Goal: Task Accomplishment & Management: Manage account settings

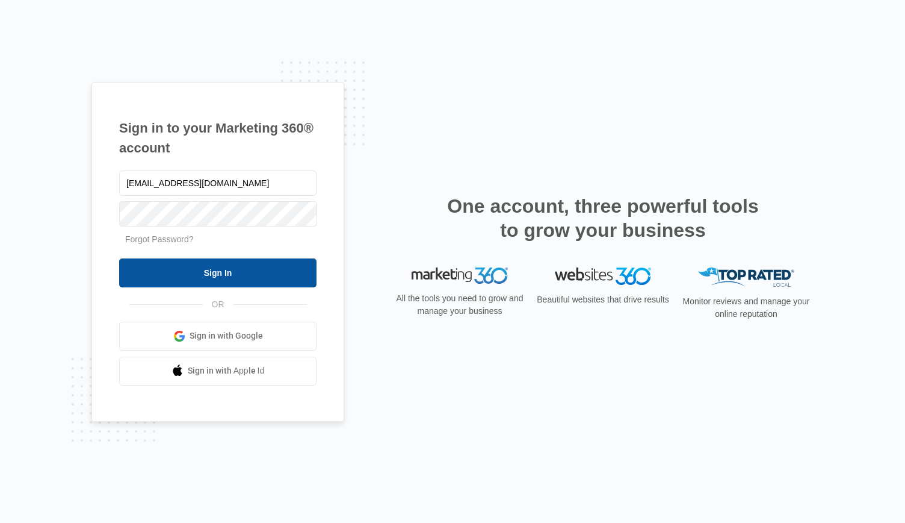
type input "[EMAIL_ADDRESS][DOMAIN_NAME]"
click at [119, 258] on input "Sign In" at bounding box center [217, 272] width 197 height 29
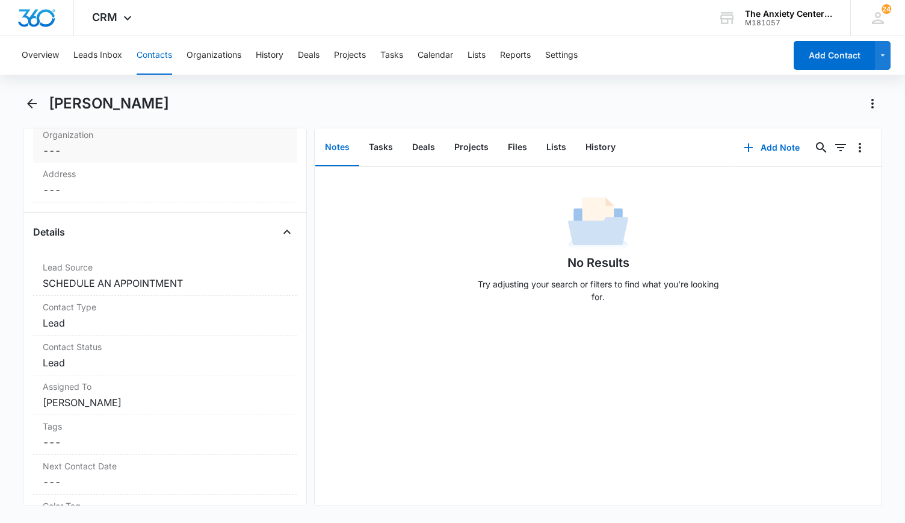
scroll to position [361, 0]
click at [165, 316] on dd "Cancel Save Changes Lead" at bounding box center [165, 322] width 244 height 14
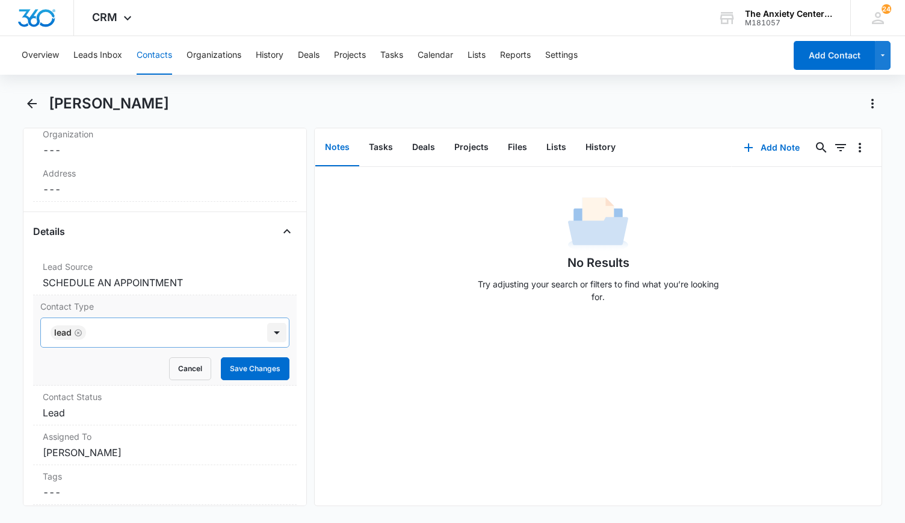
click at [268, 332] on div at bounding box center [276, 332] width 19 height 19
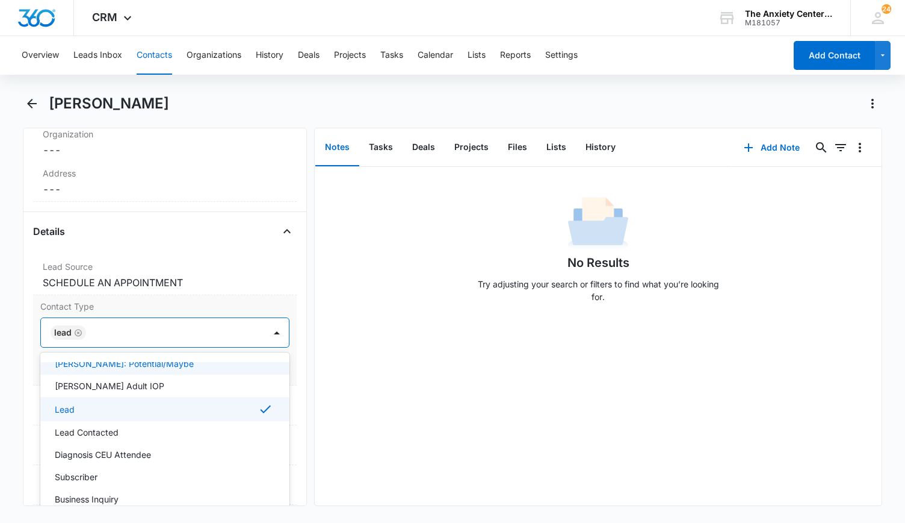
scroll to position [181, 0]
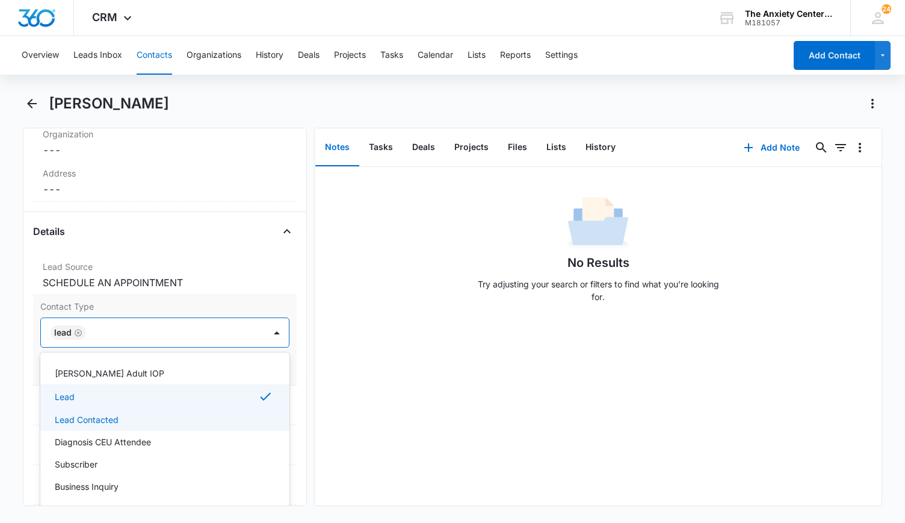
click at [150, 415] on div "Lead Contacted" at bounding box center [164, 419] width 218 height 13
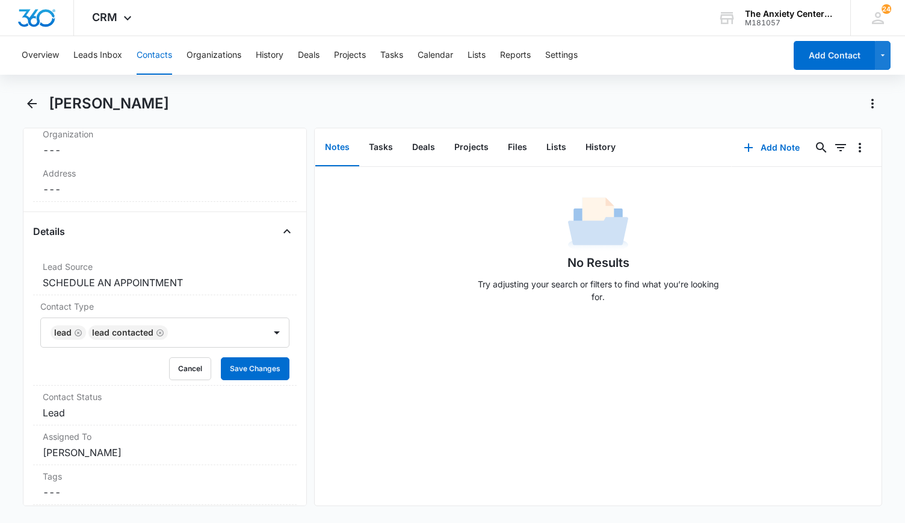
click at [421, 397] on div "No Results Try adjusting your search or filters to find what you’re looking for." at bounding box center [599, 336] width 568 height 338
click at [235, 412] on dd "Cancel Save Changes Lead" at bounding box center [165, 412] width 244 height 14
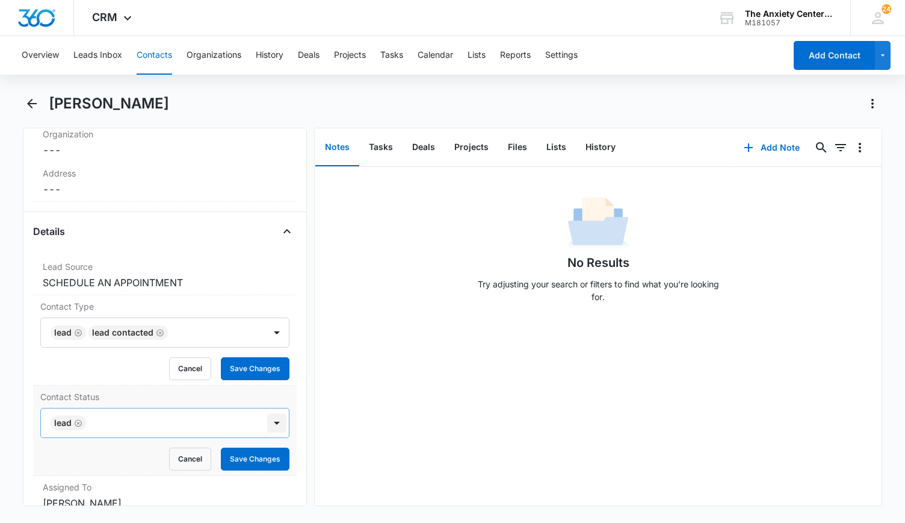
click at [267, 416] on div at bounding box center [276, 422] width 19 height 19
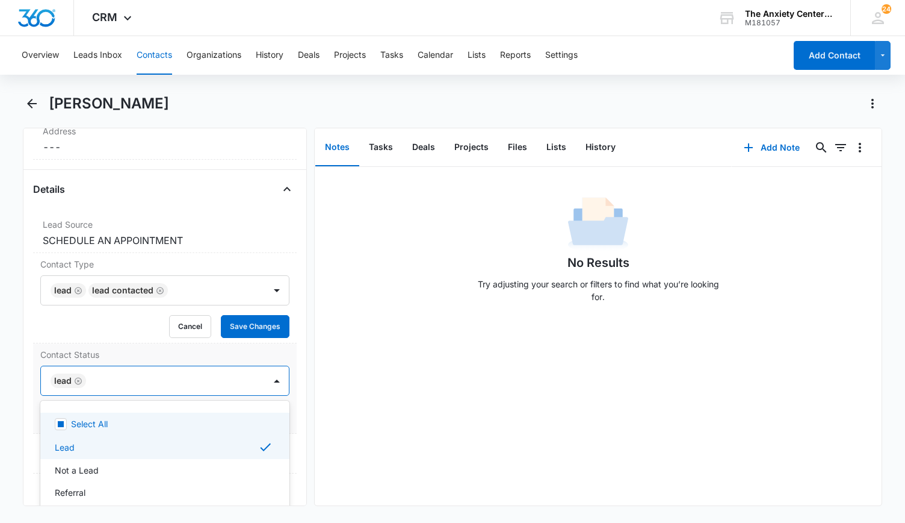
scroll to position [421, 0]
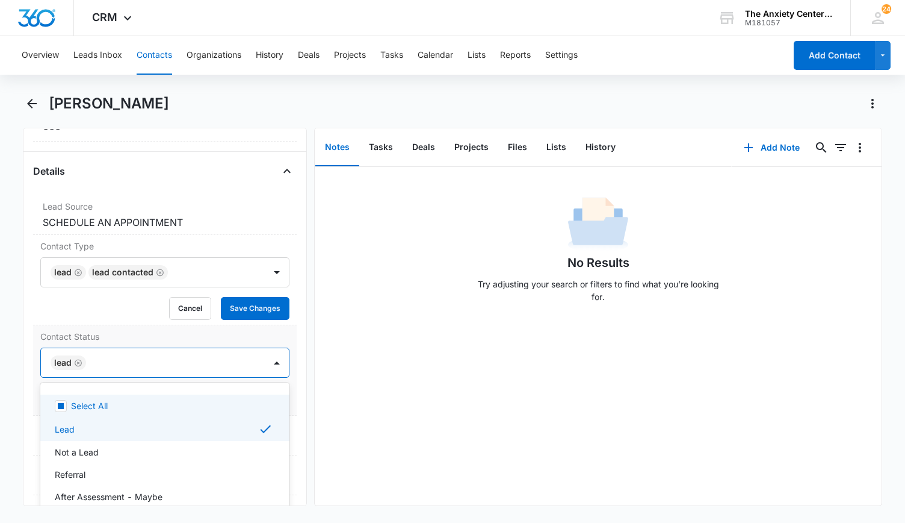
click at [77, 358] on icon "Remove Lead" at bounding box center [78, 362] width 8 height 9
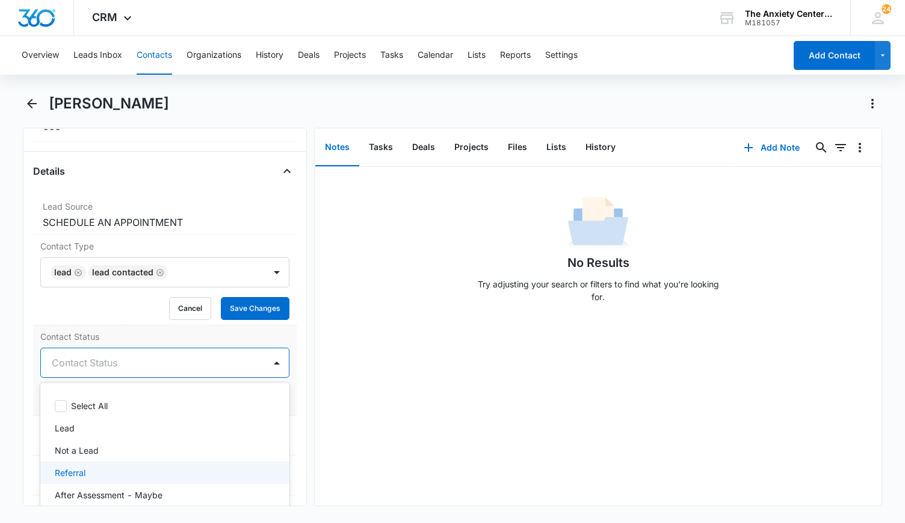
click at [107, 470] on div "Referral" at bounding box center [164, 472] width 218 height 13
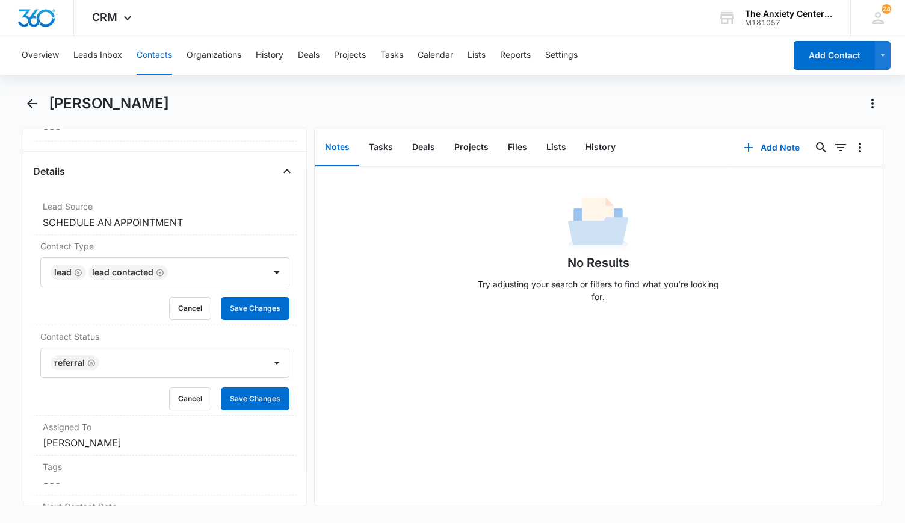
click at [344, 447] on div "No Results Try adjusting your search or filters to find what you’re looking for." at bounding box center [599, 336] width 568 height 338
click at [255, 396] on button "Save Changes" at bounding box center [255, 398] width 69 height 23
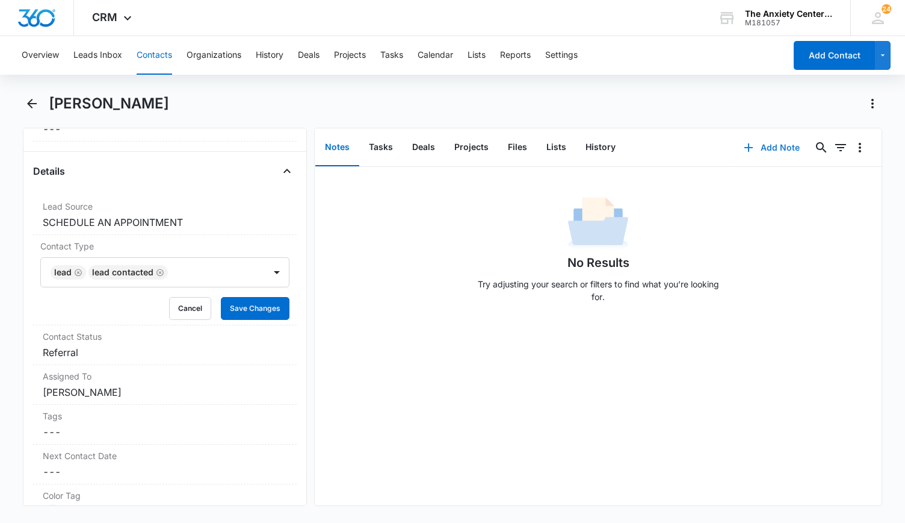
click at [767, 144] on button "Add Note" at bounding box center [772, 147] width 80 height 29
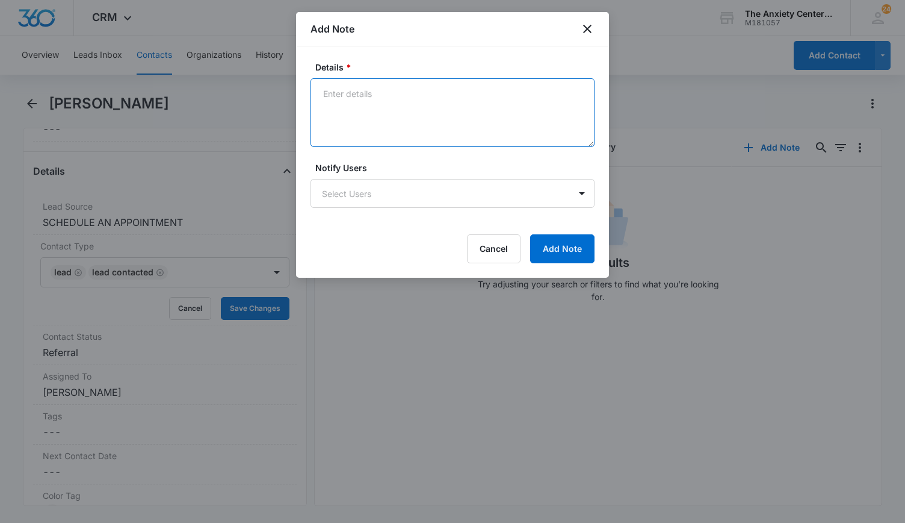
click at [367, 94] on textarea "Details *" at bounding box center [453, 112] width 284 height 69
type textarea "Sent referrals for therapists in Lawrence"
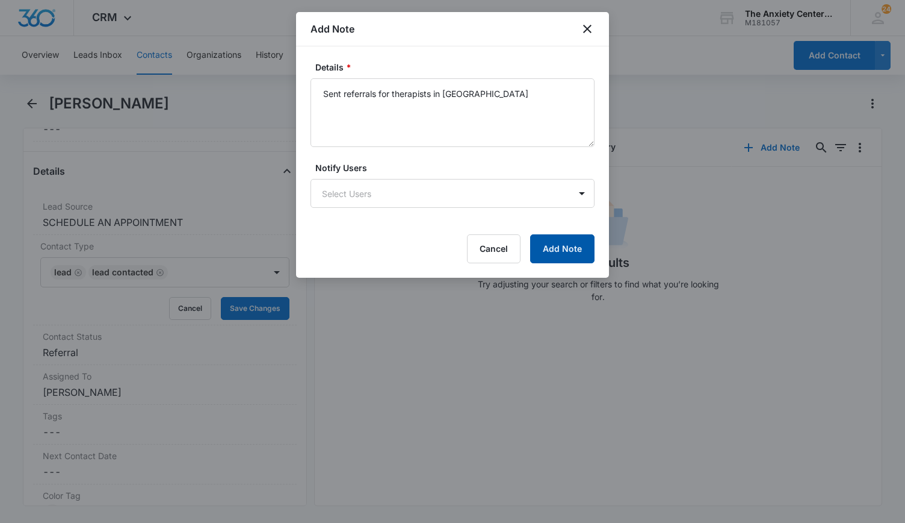
click at [585, 252] on button "Add Note" at bounding box center [562, 248] width 64 height 29
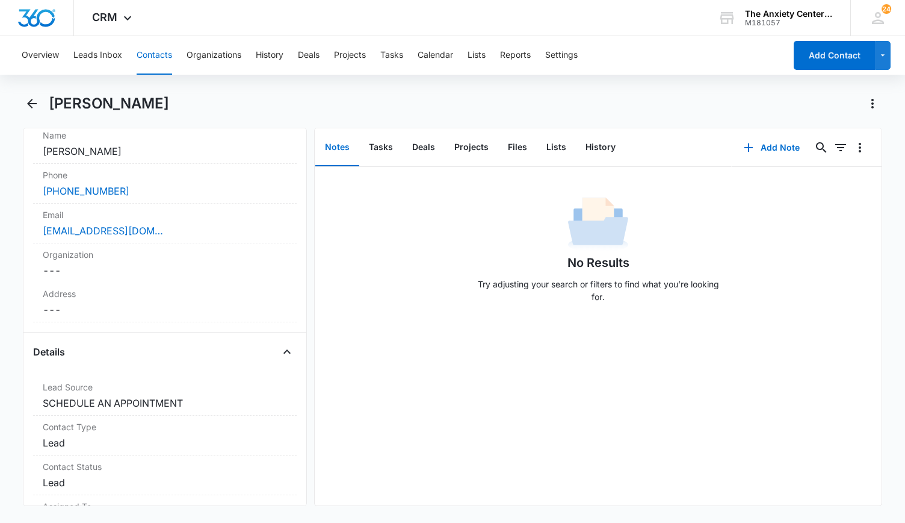
scroll to position [421, 0]
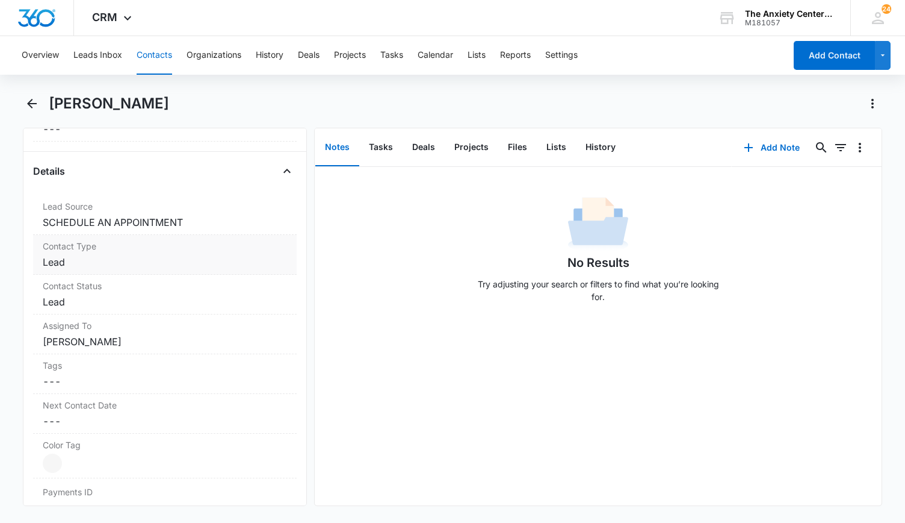
click at [166, 249] on label "Contact Type" at bounding box center [165, 246] width 244 height 13
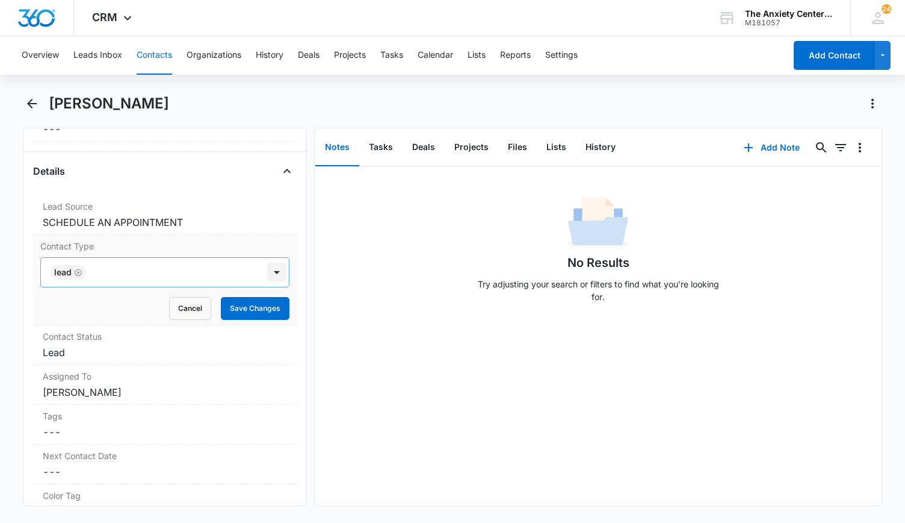
click at [267, 271] on div at bounding box center [276, 271] width 19 height 19
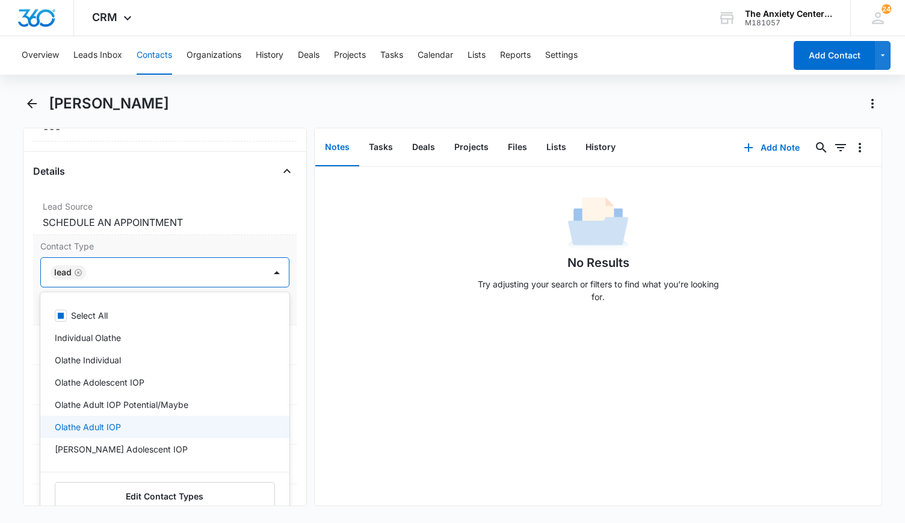
click at [157, 420] on div "Olathe Adult IOP" at bounding box center [164, 426] width 218 height 13
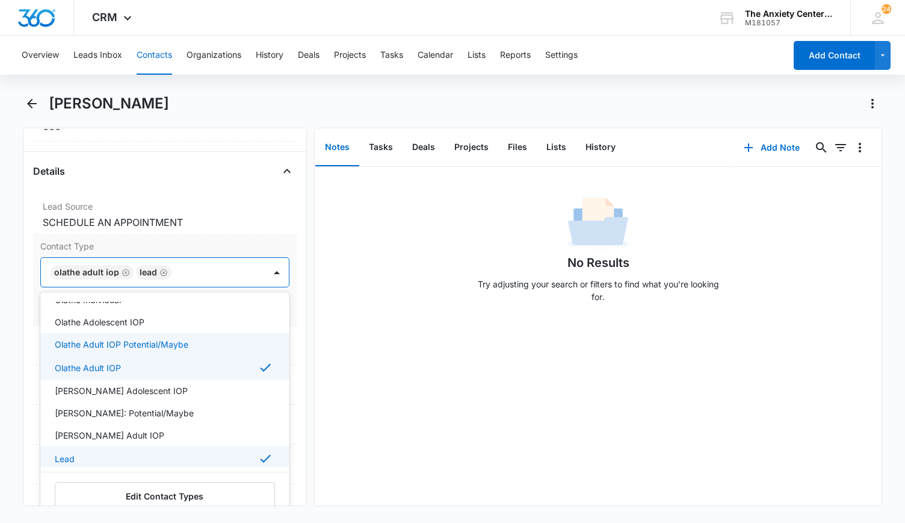
scroll to position [120, 0]
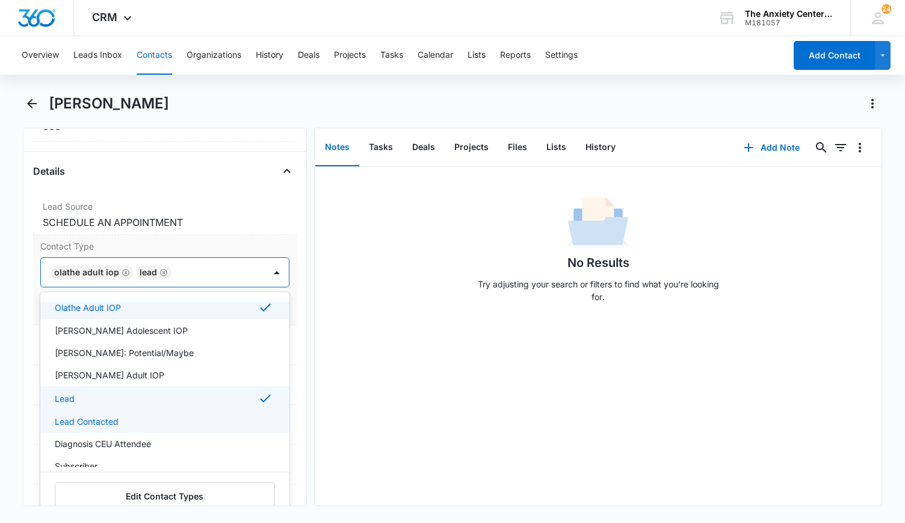
click at [137, 415] on div "Lead Contacted" at bounding box center [164, 421] width 218 height 13
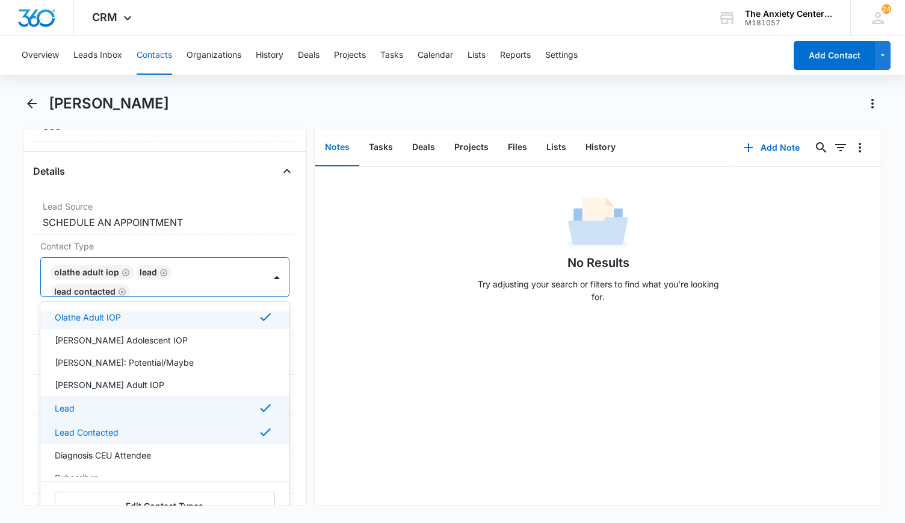
click at [361, 371] on div "No Results Try adjusting your search or filters to find what you’re looking for." at bounding box center [599, 336] width 568 height 338
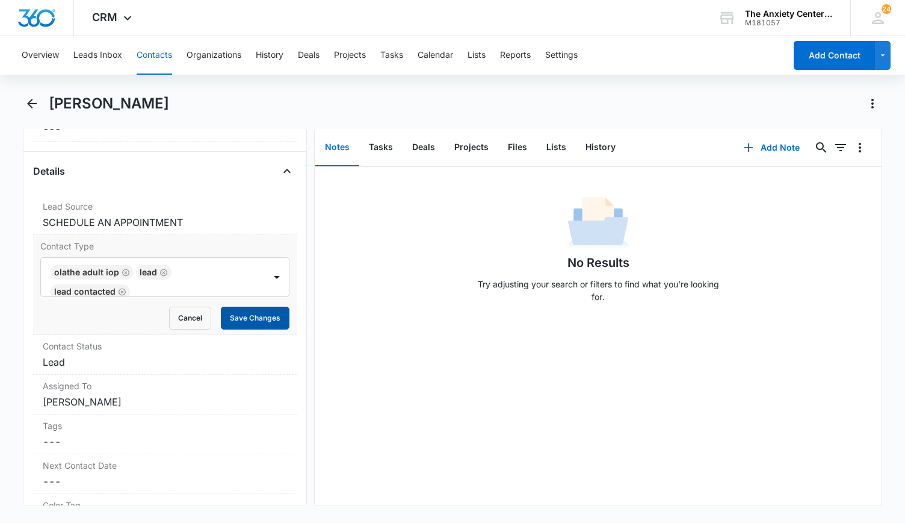
click at [265, 317] on button "Save Changes" at bounding box center [255, 317] width 69 height 23
click at [769, 144] on button "Add Note" at bounding box center [772, 147] width 80 height 29
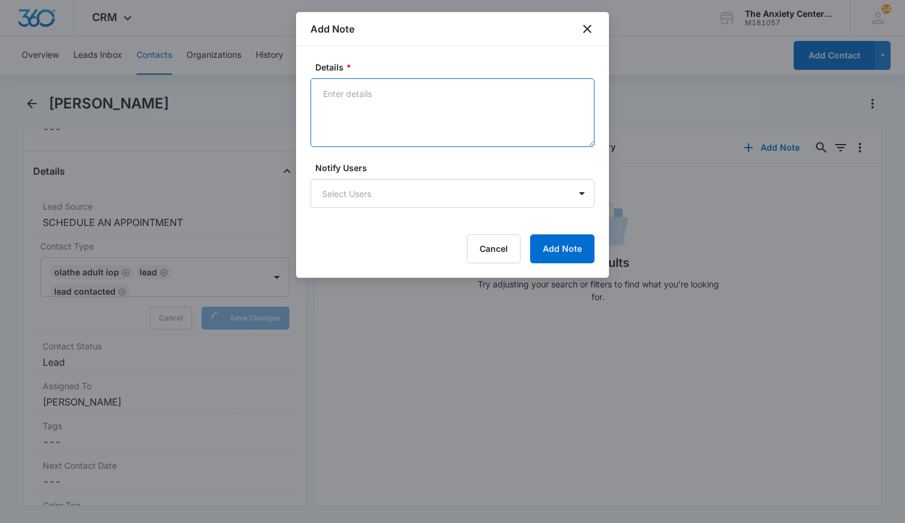
click at [380, 100] on textarea "Details *" at bounding box center [453, 112] width 284 height 69
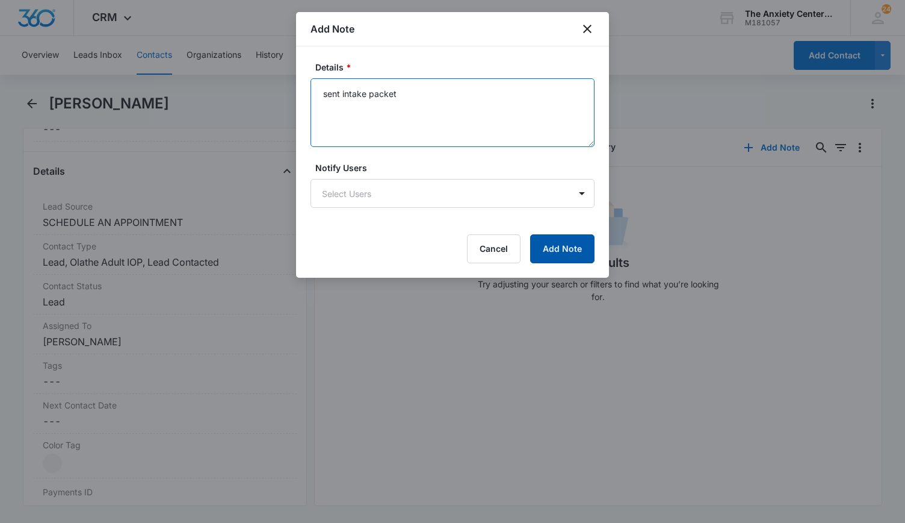
type textarea "sent intake packet"
click at [549, 258] on button "Add Note" at bounding box center [562, 248] width 64 height 29
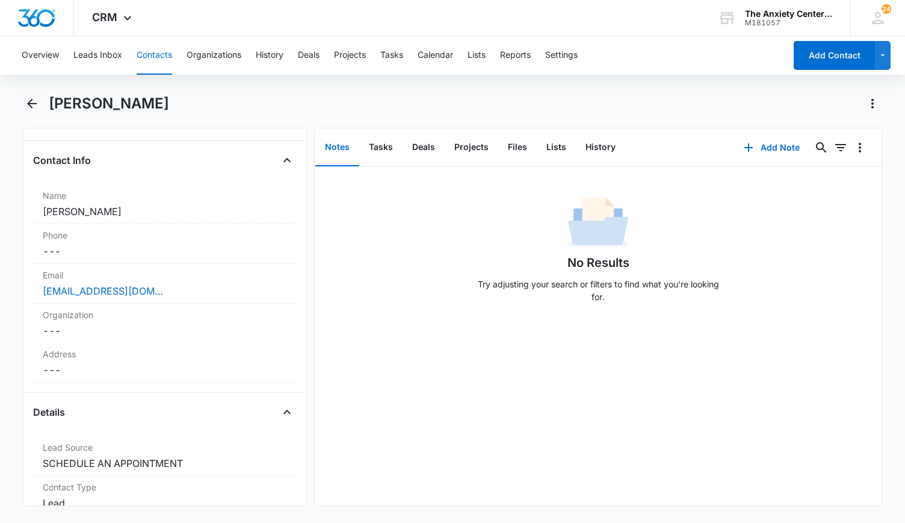
scroll to position [361, 0]
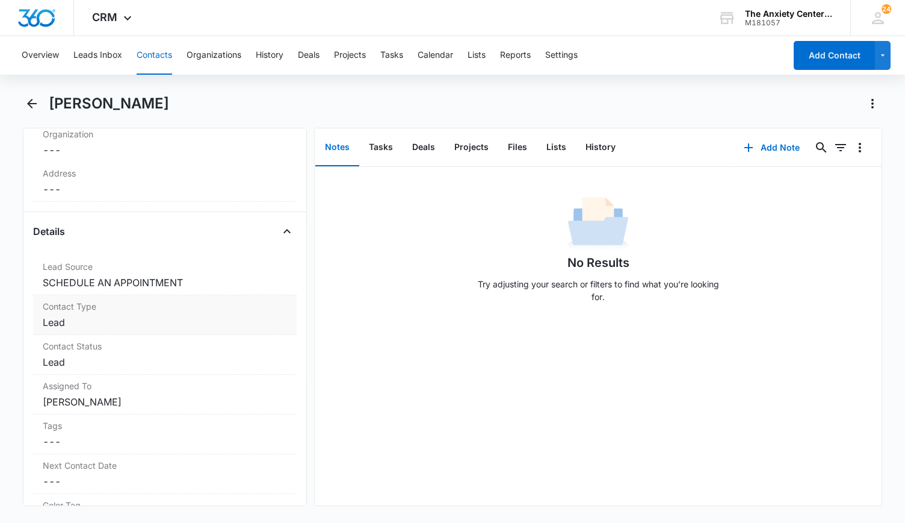
click at [196, 312] on div "Contact Type Cancel Save Changes Lead" at bounding box center [165, 315] width 264 height 40
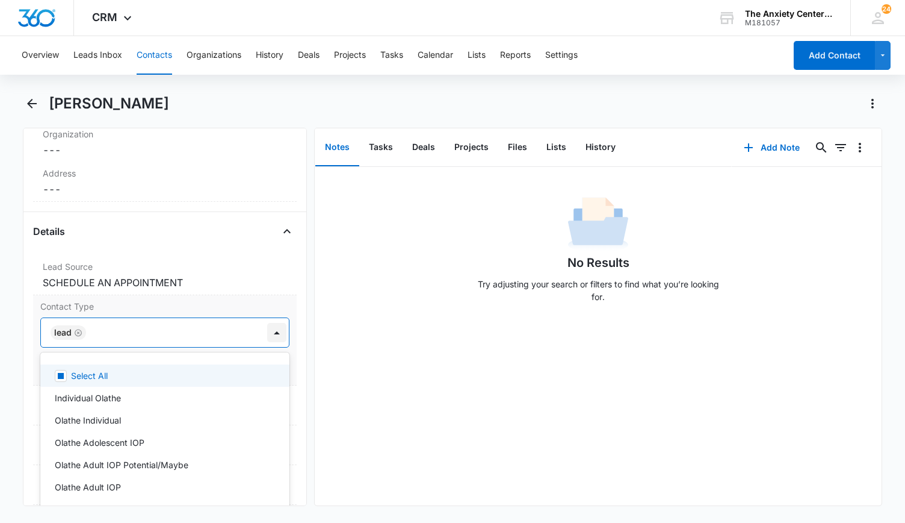
click at [267, 333] on div at bounding box center [276, 332] width 19 height 19
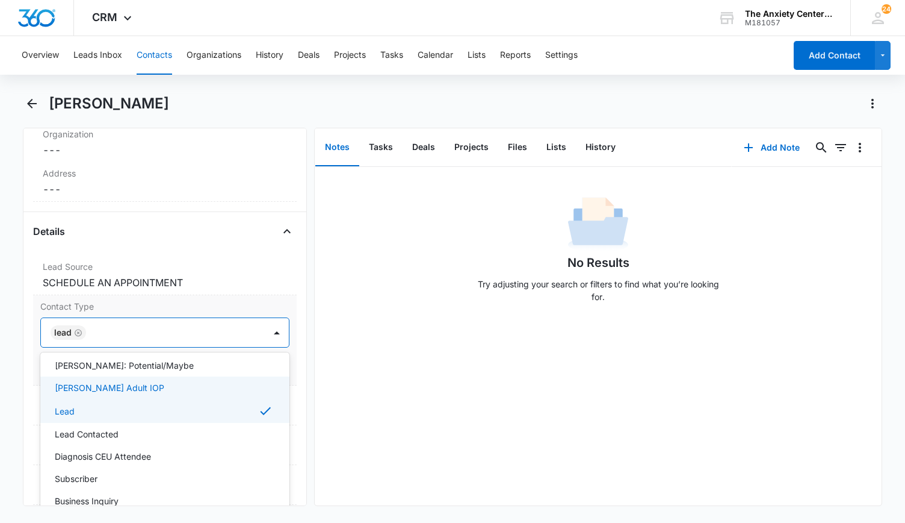
scroll to position [181, 0]
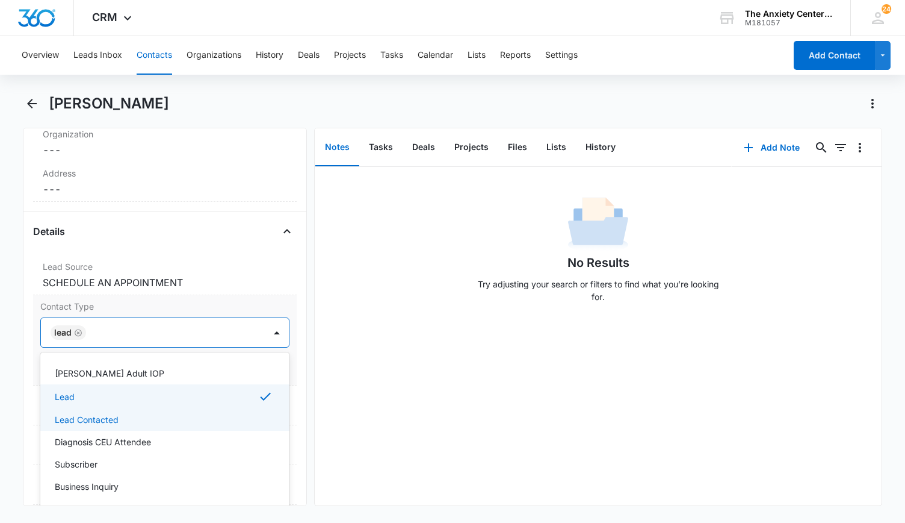
click at [125, 415] on div "Lead Contacted" at bounding box center [164, 419] width 218 height 13
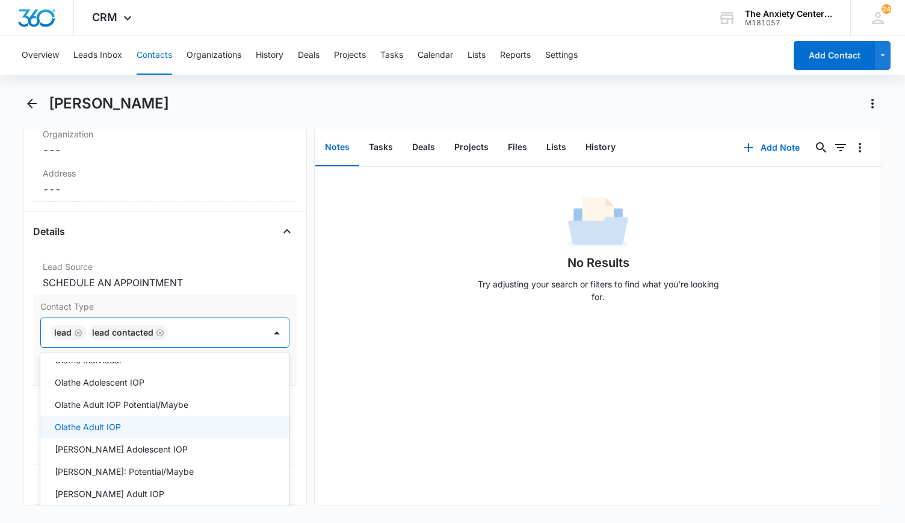
click at [126, 420] on div "Olathe Adult IOP" at bounding box center [164, 426] width 218 height 13
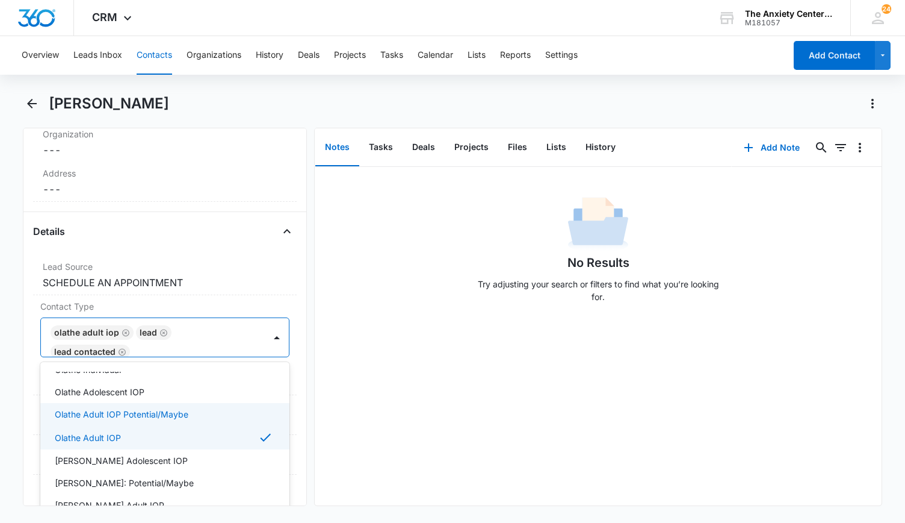
click at [418, 411] on div "No Results Try adjusting your search or filters to find what you’re looking for." at bounding box center [599, 336] width 568 height 338
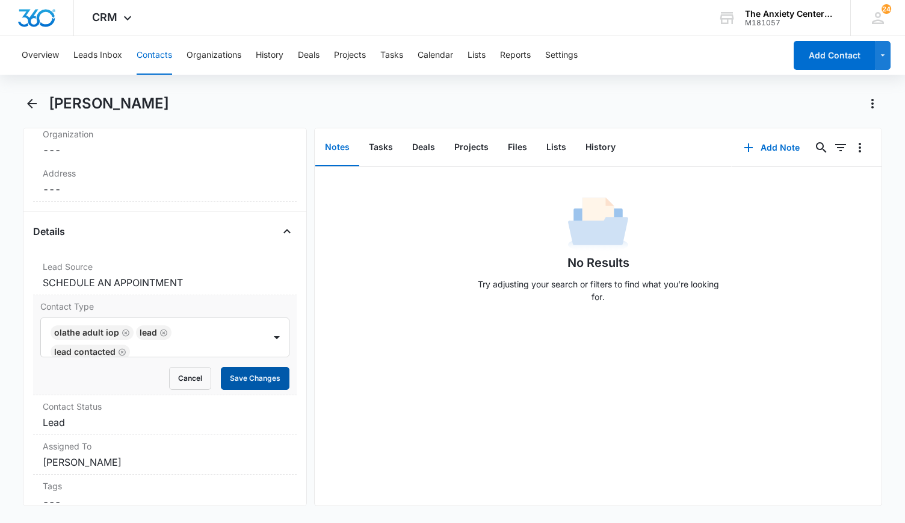
click at [257, 382] on button "Save Changes" at bounding box center [255, 378] width 69 height 23
click at [769, 146] on button "Add Note" at bounding box center [772, 147] width 80 height 29
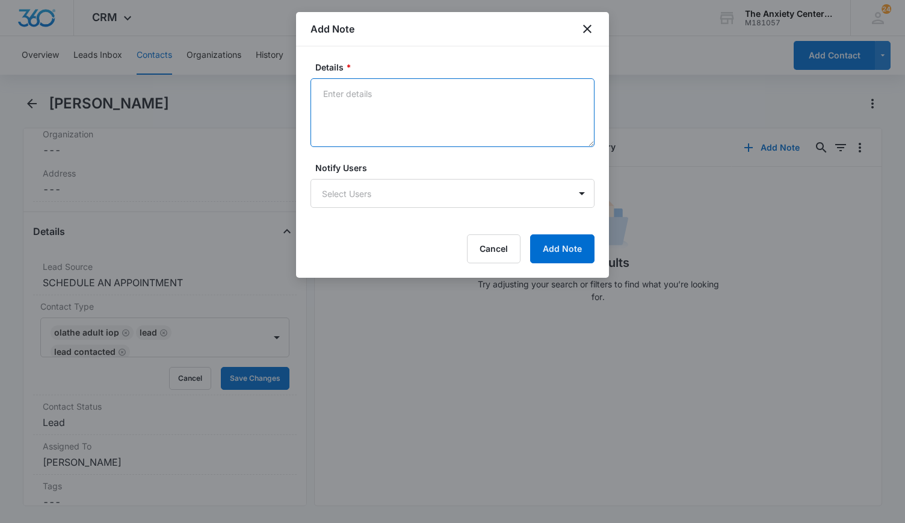
click at [350, 99] on textarea "Details *" at bounding box center [453, 112] width 284 height 69
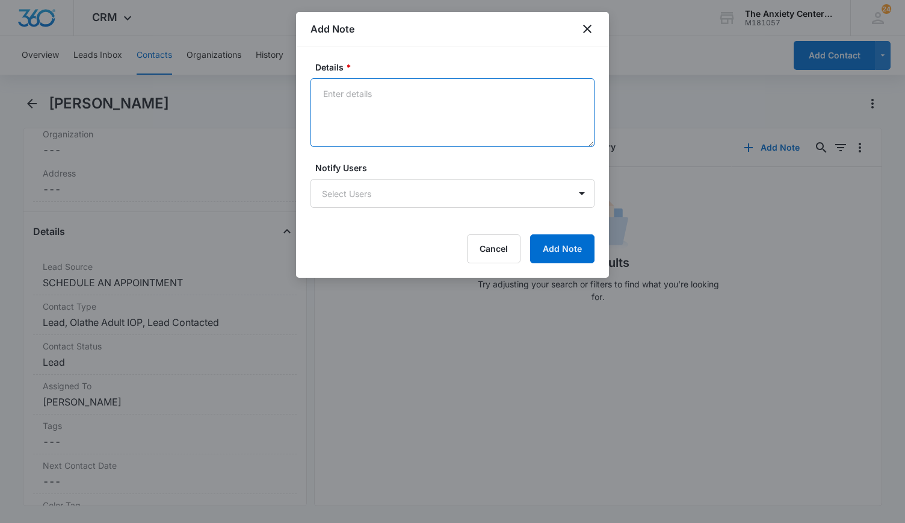
type textarea "s"
type textarea "Sent intake packet and individual therapist referrals"
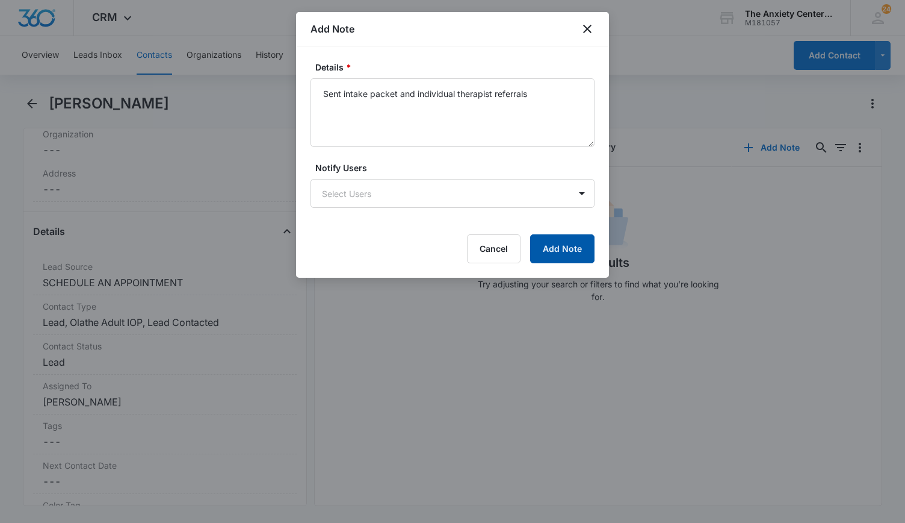
click at [560, 249] on button "Add Note" at bounding box center [562, 248] width 64 height 29
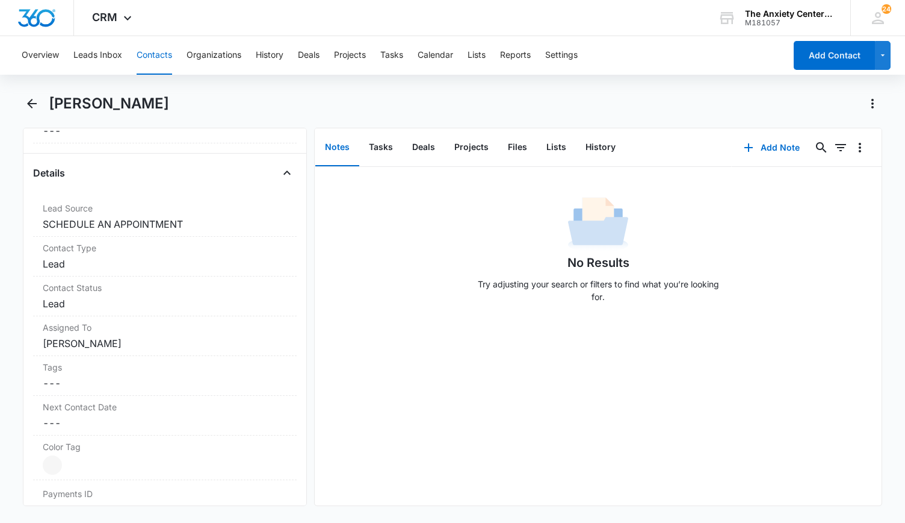
scroll to position [542, 0]
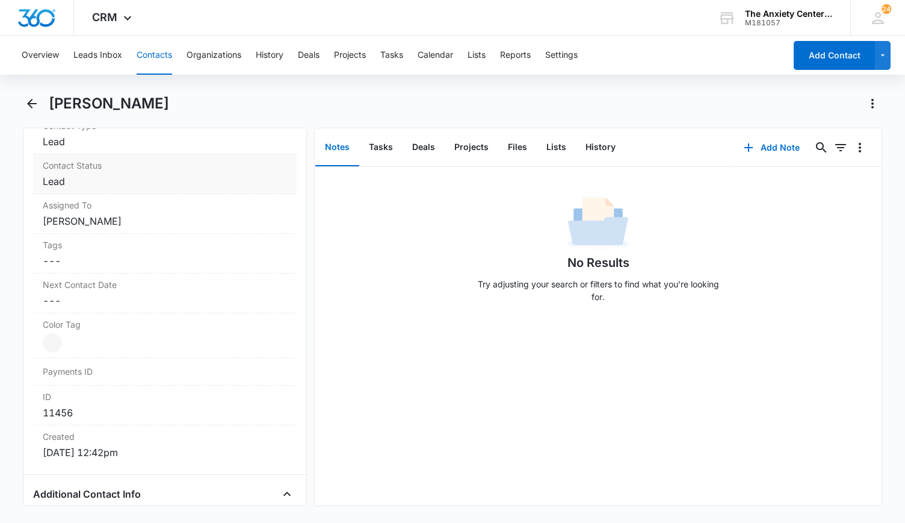
click at [166, 174] on dd "Cancel Save Changes Lead" at bounding box center [165, 181] width 244 height 14
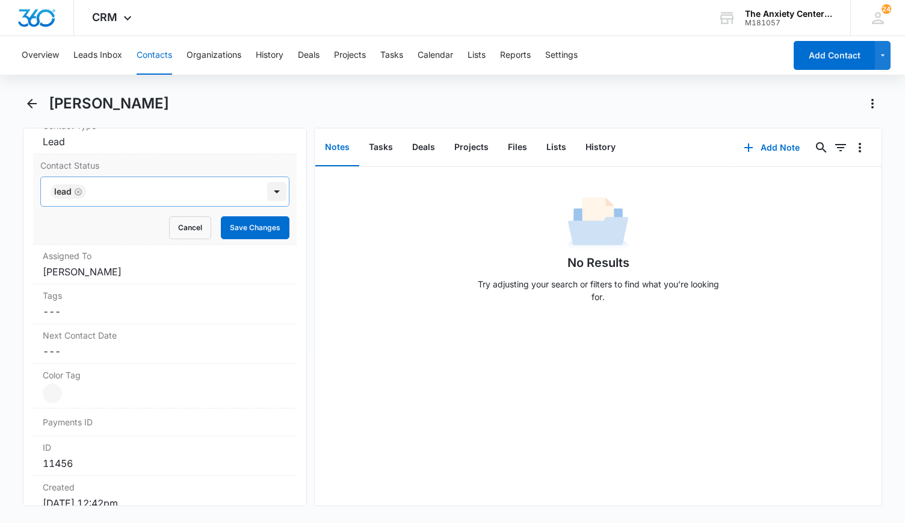
click at [270, 191] on div at bounding box center [276, 191] width 19 height 19
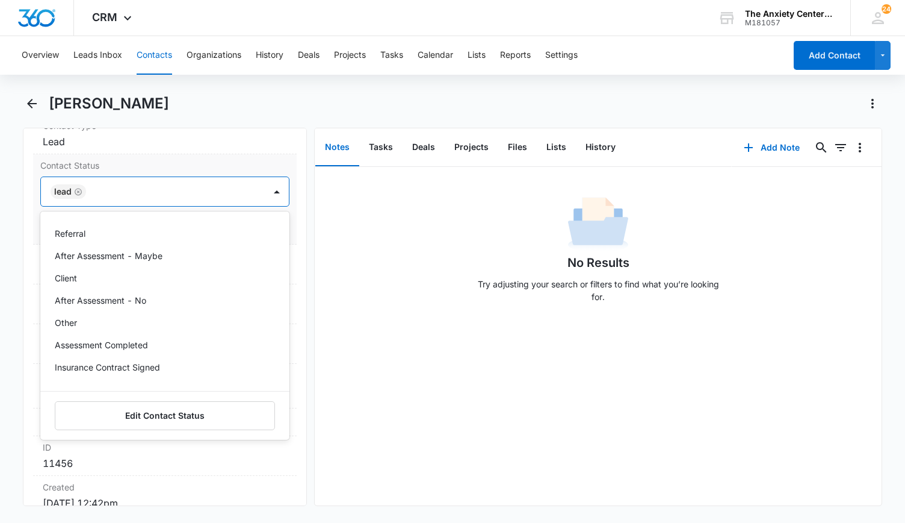
scroll to position [0, 0]
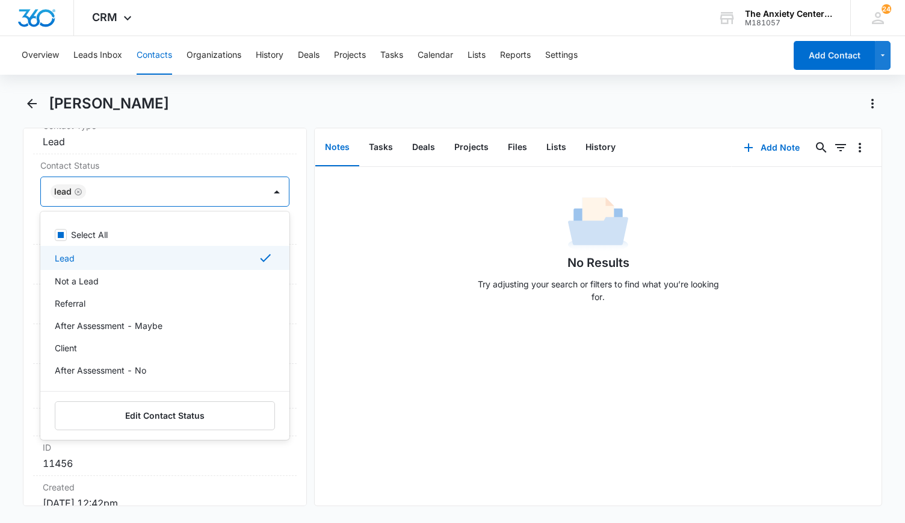
click at [383, 302] on div "No Results Try adjusting your search or filters to find what you’re looking for." at bounding box center [599, 252] width 568 height 119
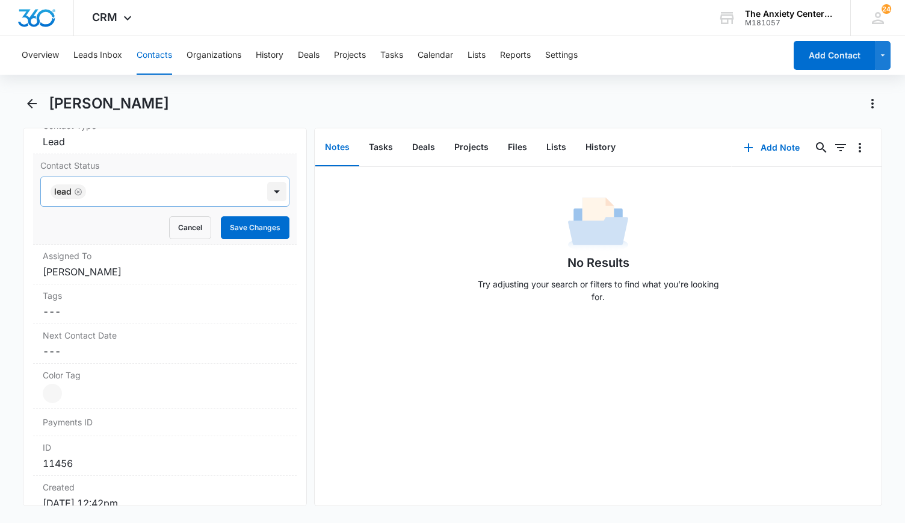
click at [267, 191] on div at bounding box center [276, 191] width 19 height 19
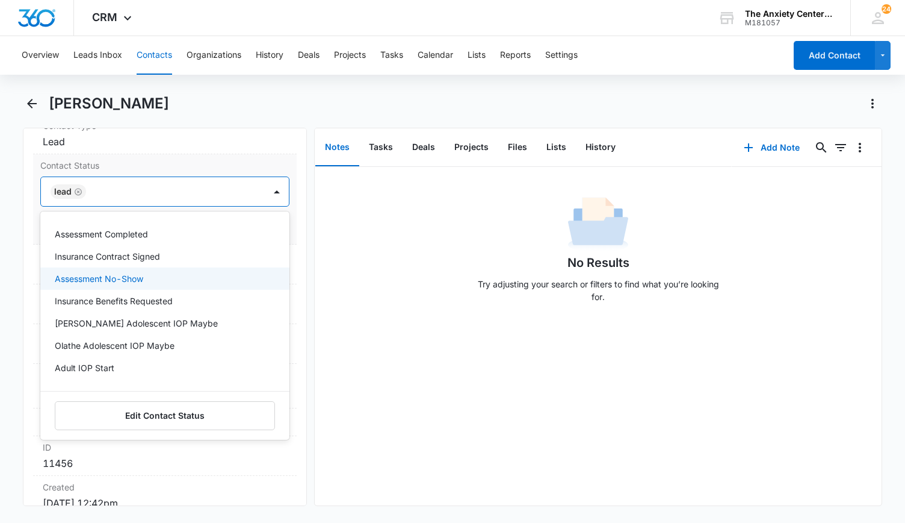
scroll to position [220, 0]
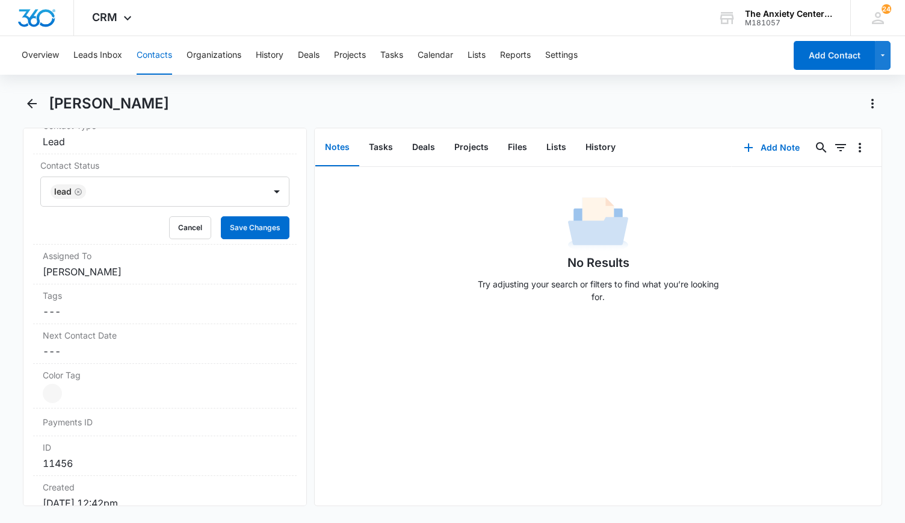
click at [350, 303] on div "No Results Try adjusting your search or filters to find what you’re looking for." at bounding box center [599, 252] width 568 height 119
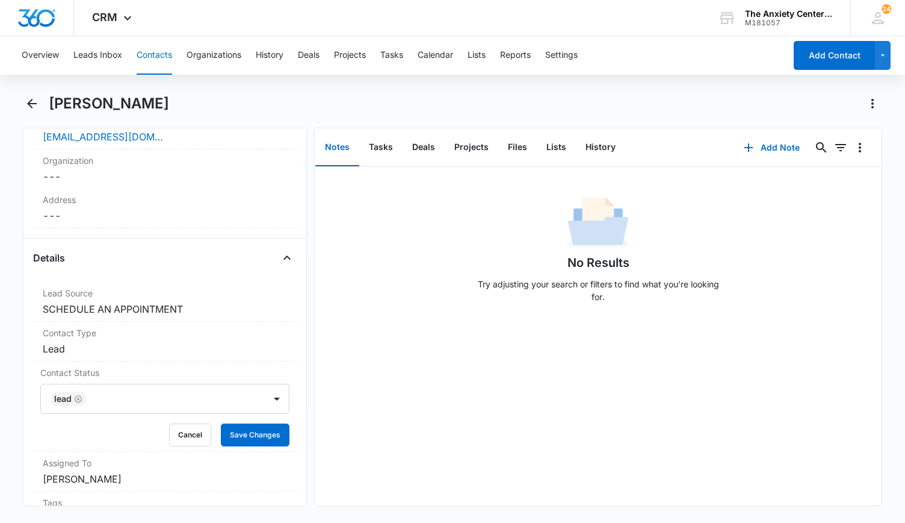
scroll to position [346, 0]
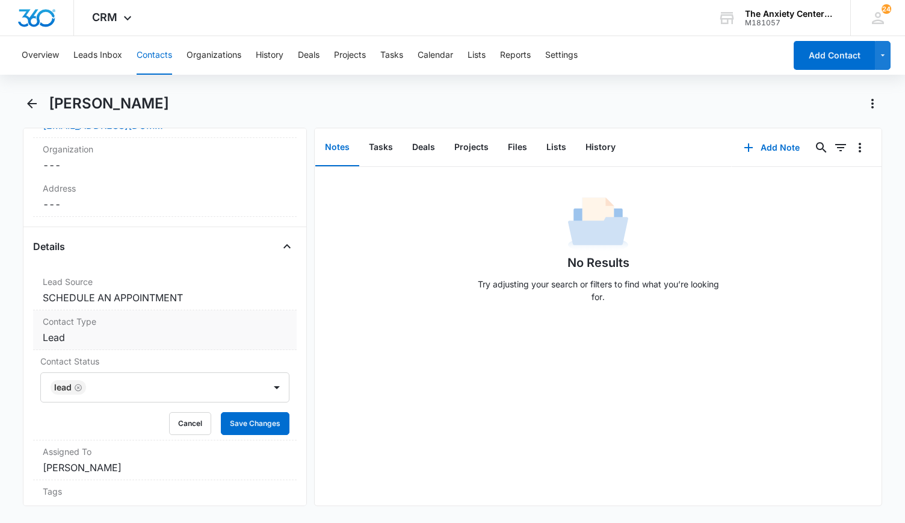
click at [271, 326] on div "Contact Type Cancel Save Changes Lead" at bounding box center [165, 330] width 264 height 40
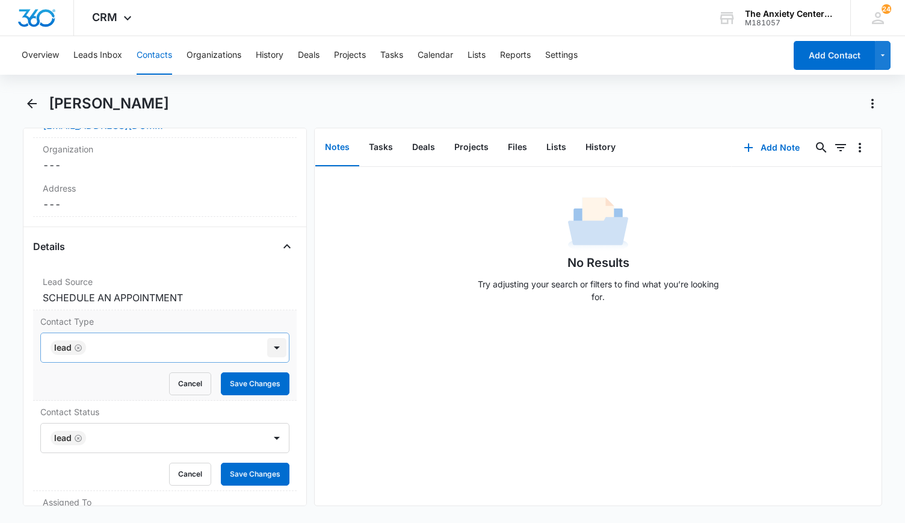
click at [271, 344] on div at bounding box center [276, 347] width 19 height 19
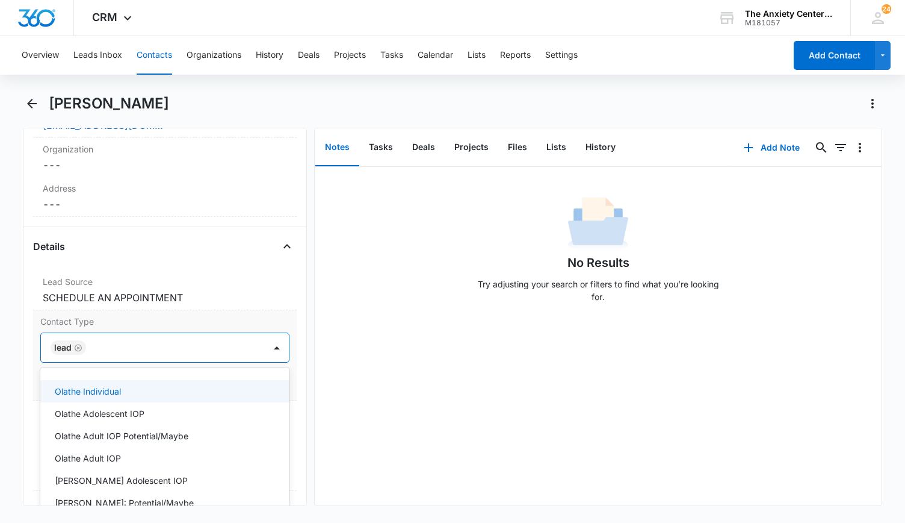
scroll to position [60, 0]
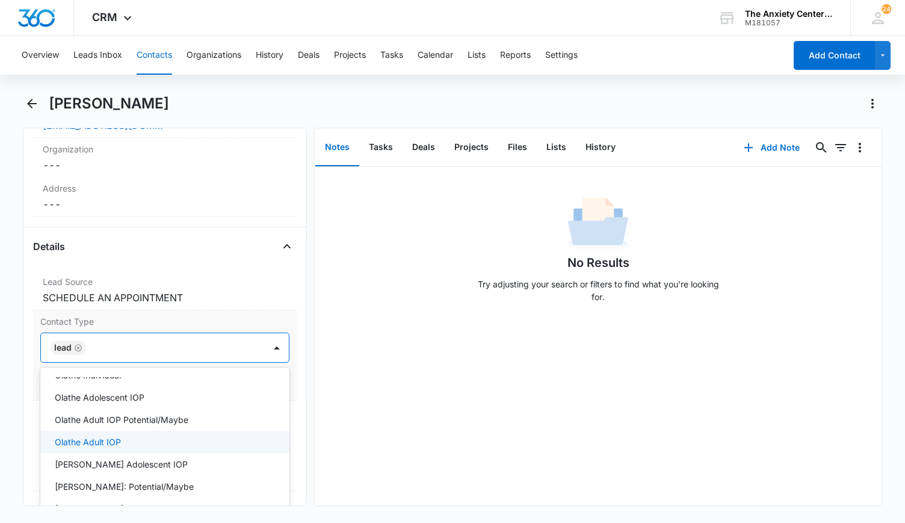
click at [163, 436] on div "Olathe Adult IOP" at bounding box center [164, 441] width 218 height 13
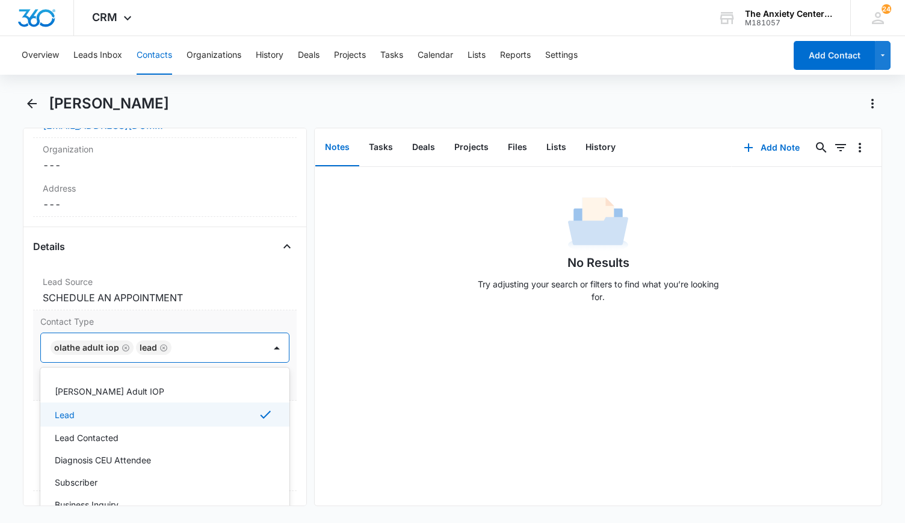
scroll to position [181, 0]
drag, startPoint x: 138, startPoint y: 431, endPoint x: 209, endPoint y: 441, distance: 71.7
click at [140, 430] on div "Lead Contacted" at bounding box center [164, 436] width 218 height 13
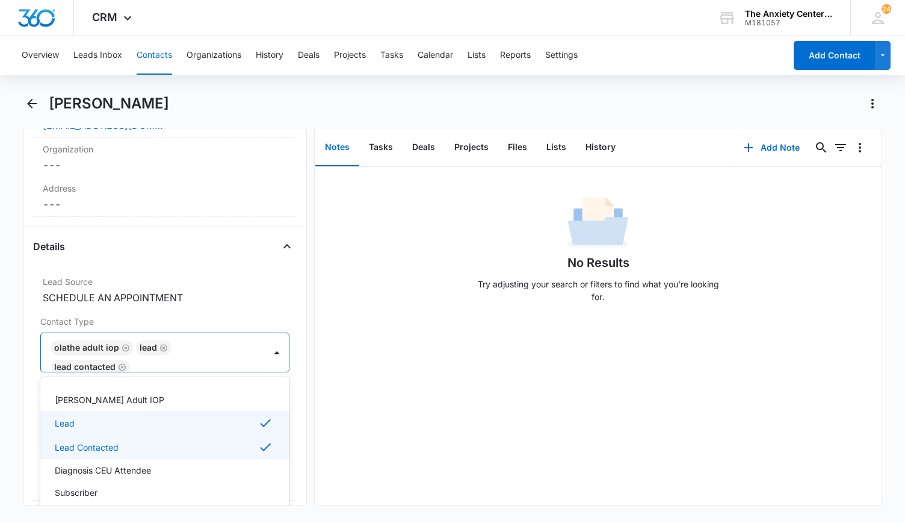
click at [418, 417] on div "No Results Try adjusting your search or filters to find what you’re looking for." at bounding box center [599, 336] width 568 height 338
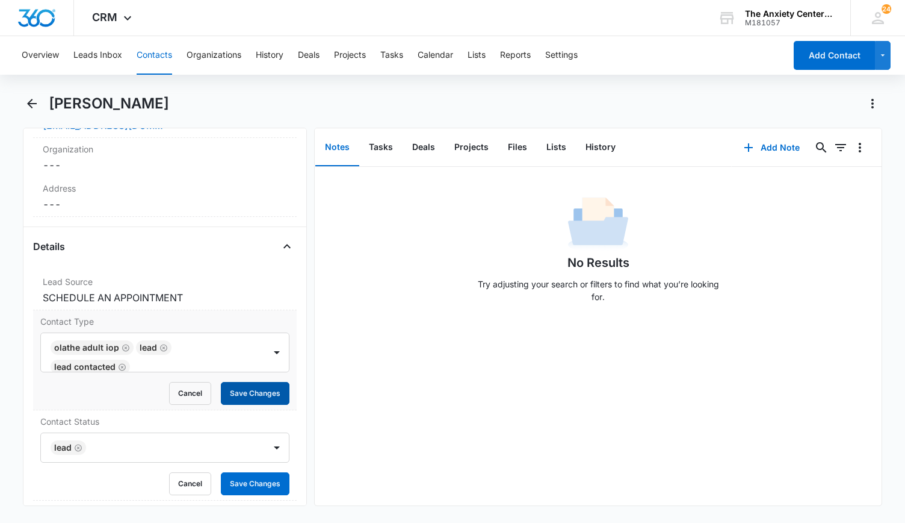
click at [256, 386] on button "Save Changes" at bounding box center [255, 393] width 69 height 23
click at [768, 144] on button "Add Note" at bounding box center [772, 147] width 80 height 29
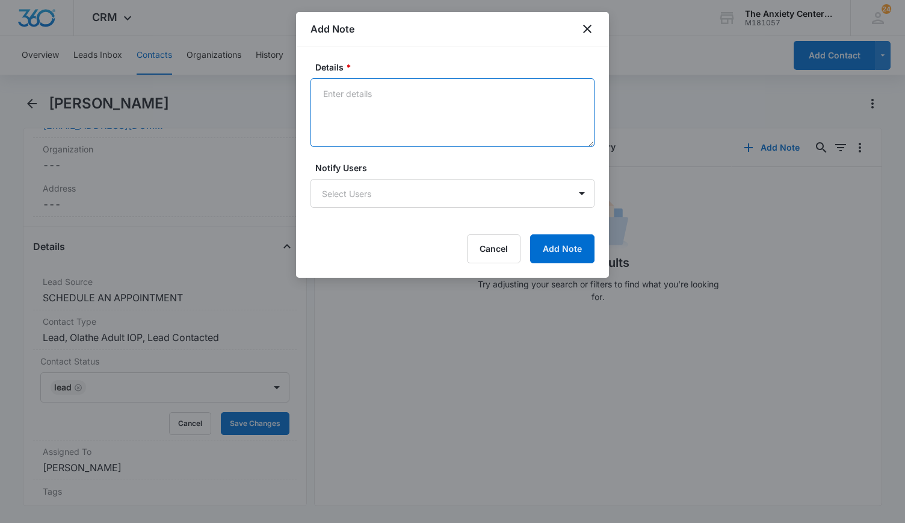
click at [356, 90] on textarea "Details *" at bounding box center [453, 112] width 284 height 69
type textarea "Sent intake packet"
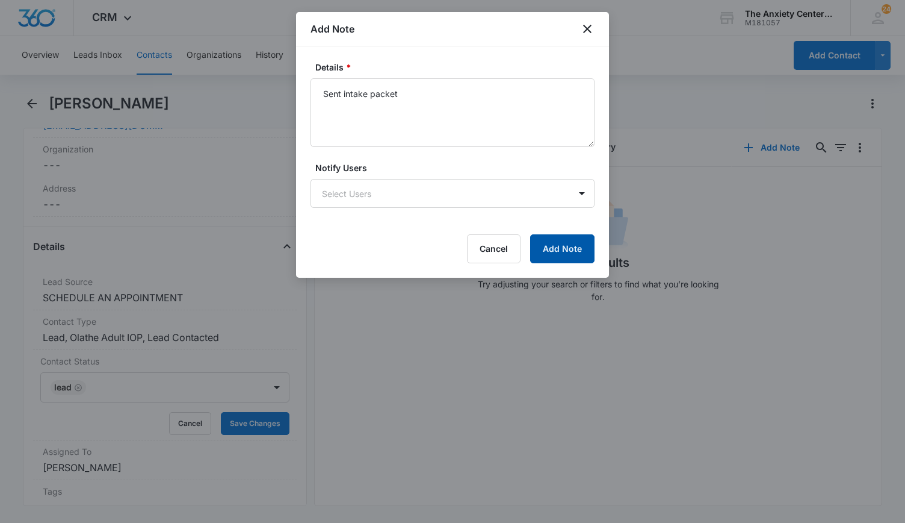
click at [562, 248] on button "Add Note" at bounding box center [562, 248] width 64 height 29
